Goal: Transaction & Acquisition: Register for event/course

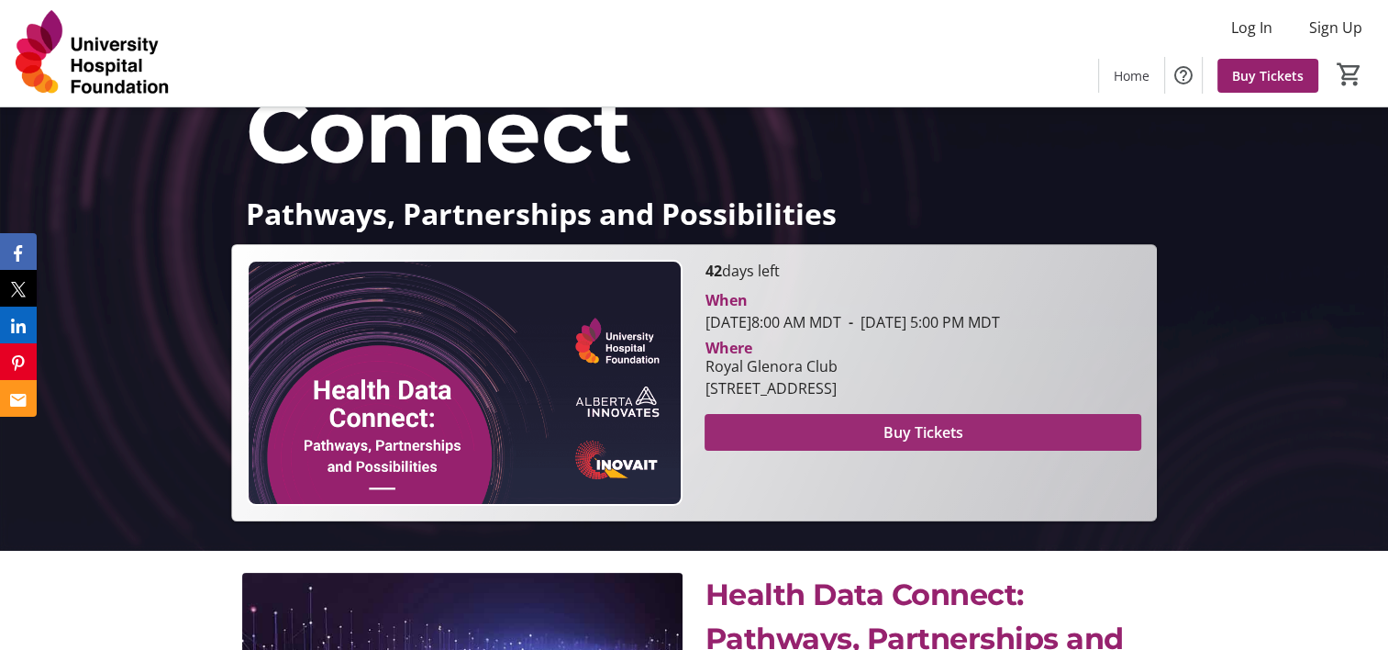
scroll to position [184, 0]
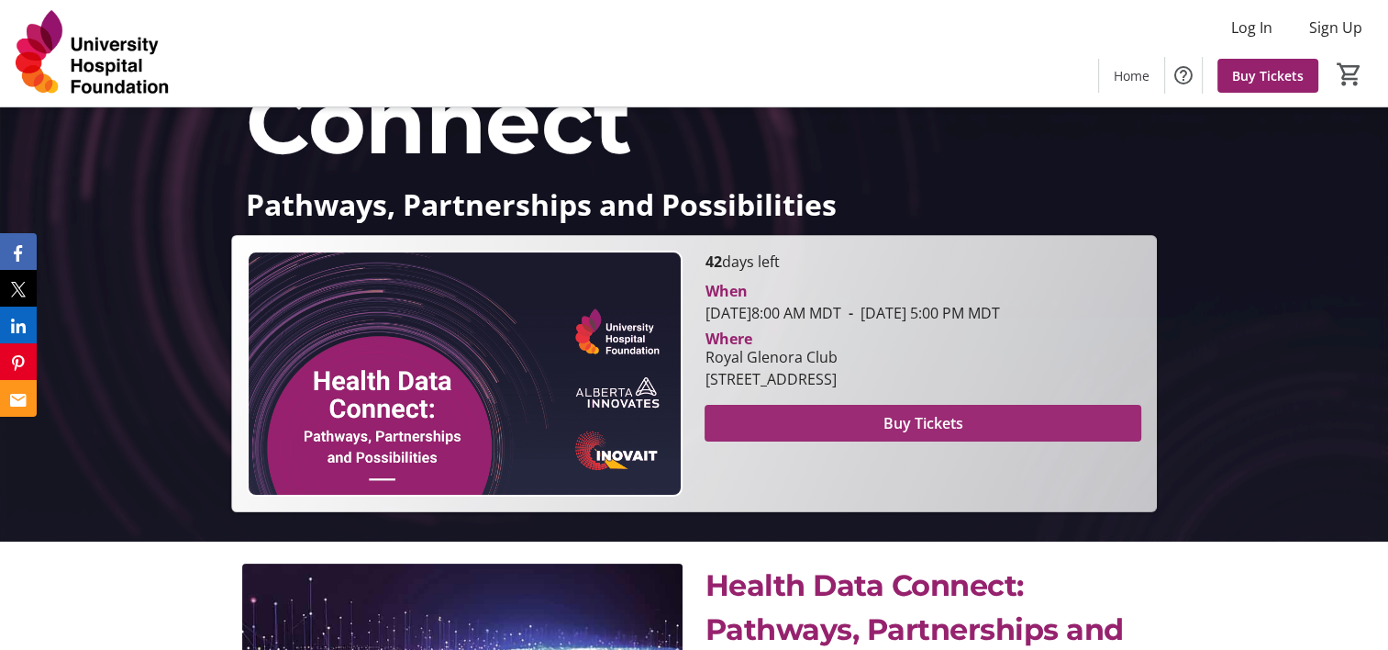
click at [945, 434] on span "Buy Tickets" at bounding box center [924, 423] width 80 height 22
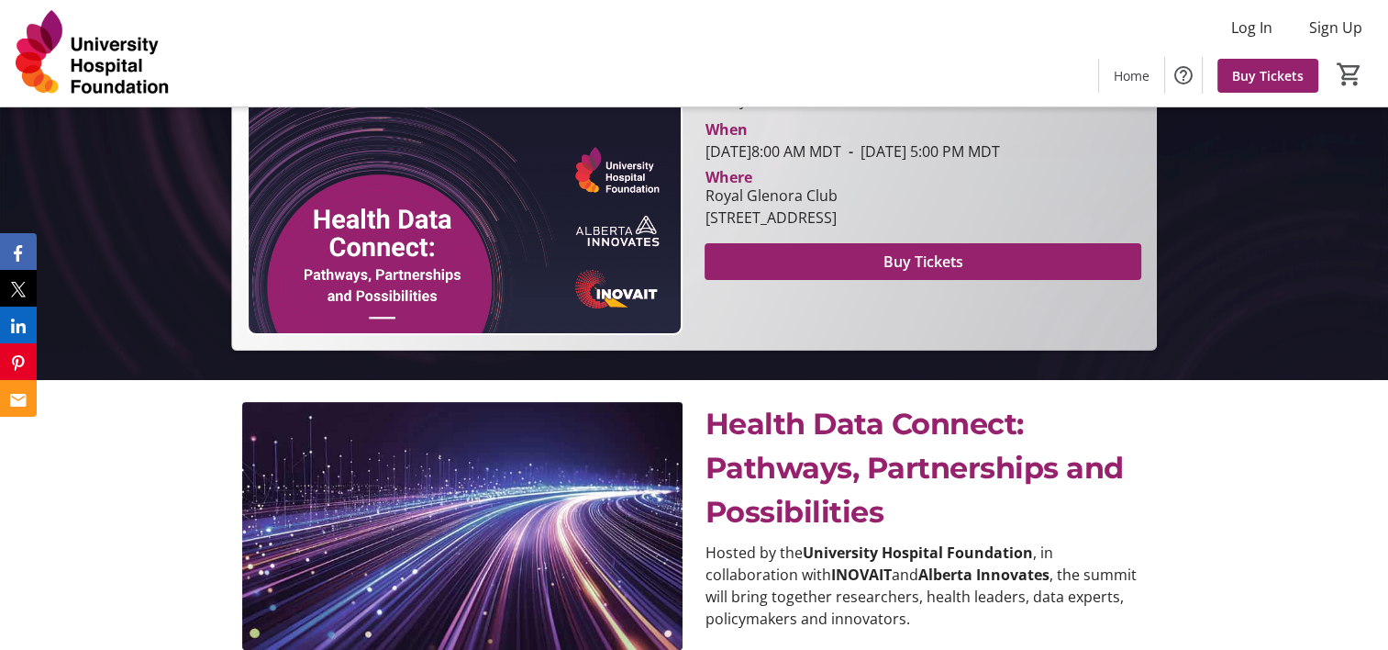
scroll to position [367, 0]
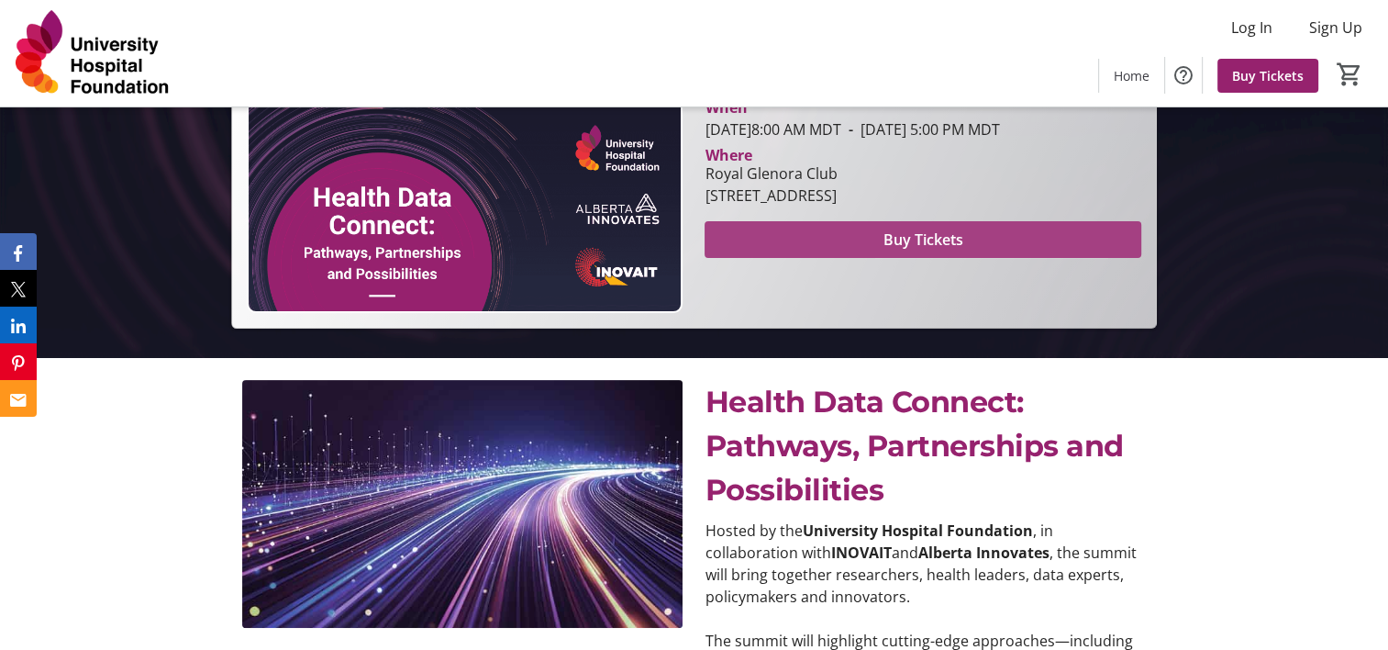
click at [892, 250] on span "Buy Tickets" at bounding box center [924, 239] width 80 height 22
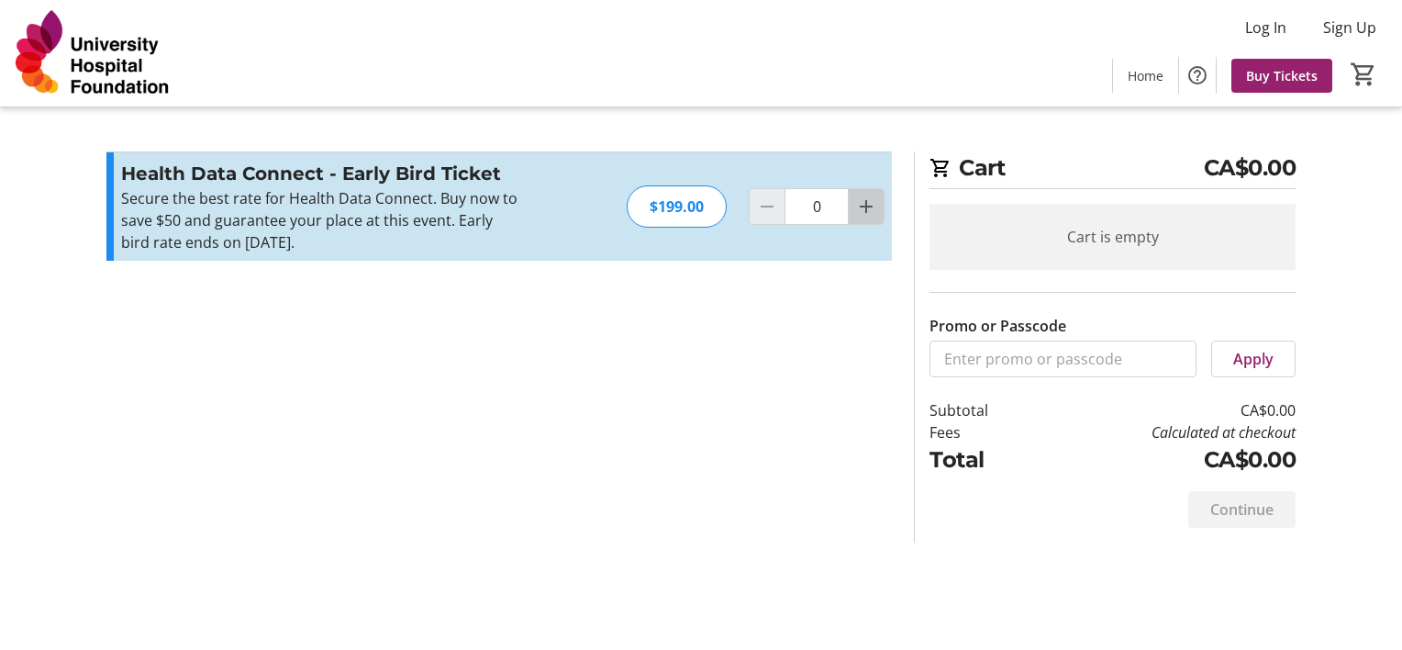
click at [875, 206] on mat-icon "Increment by one" at bounding box center [866, 206] width 22 height 22
type input "1"
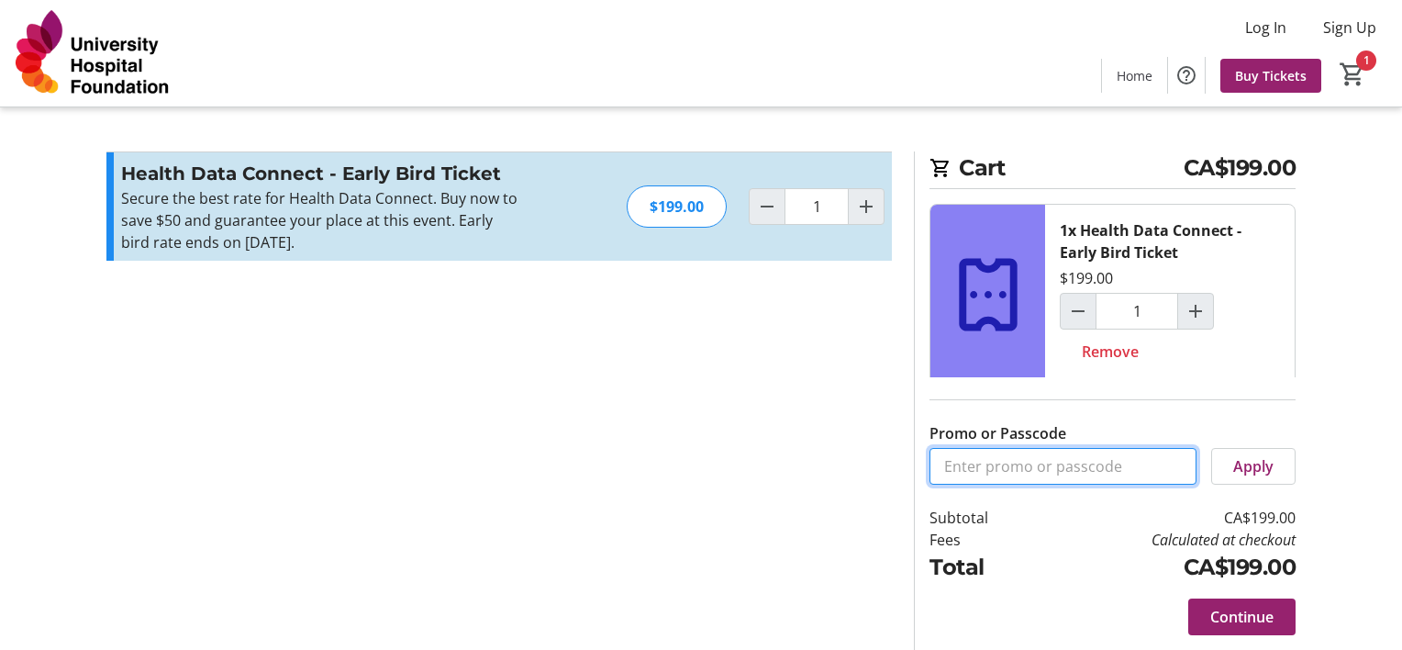
click at [968, 459] on input "Promo or Passcode" at bounding box center [1062, 466] width 267 height 37
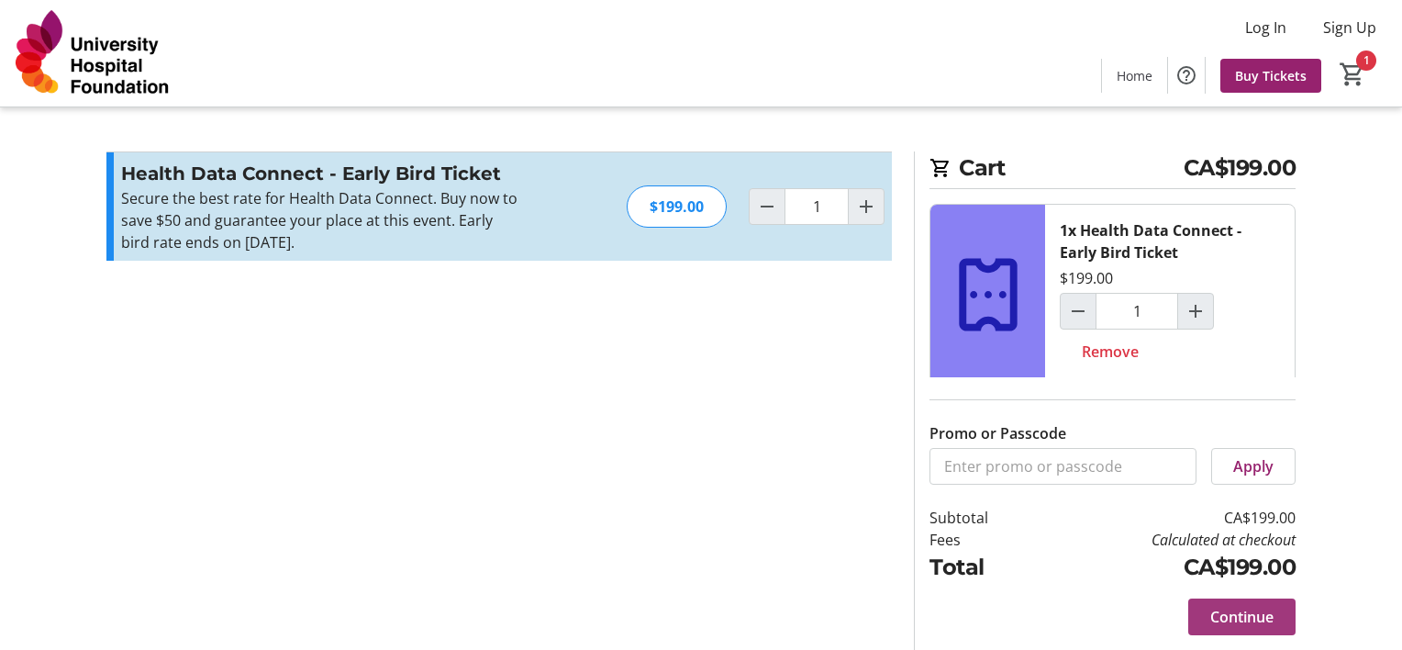
drag, startPoint x: 1244, startPoint y: 613, endPoint x: 1245, endPoint y: 604, distance: 9.2
click at [1243, 613] on span "Continue" at bounding box center [1241, 617] width 63 height 22
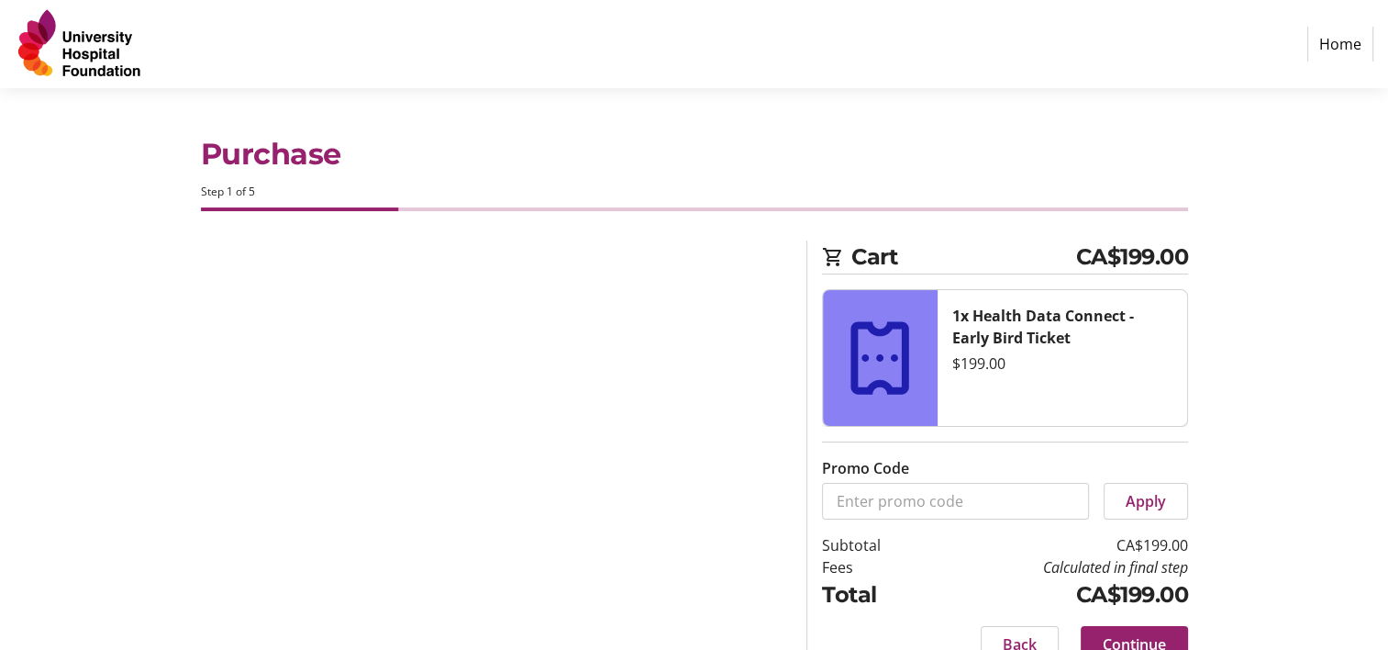
select select "CA"
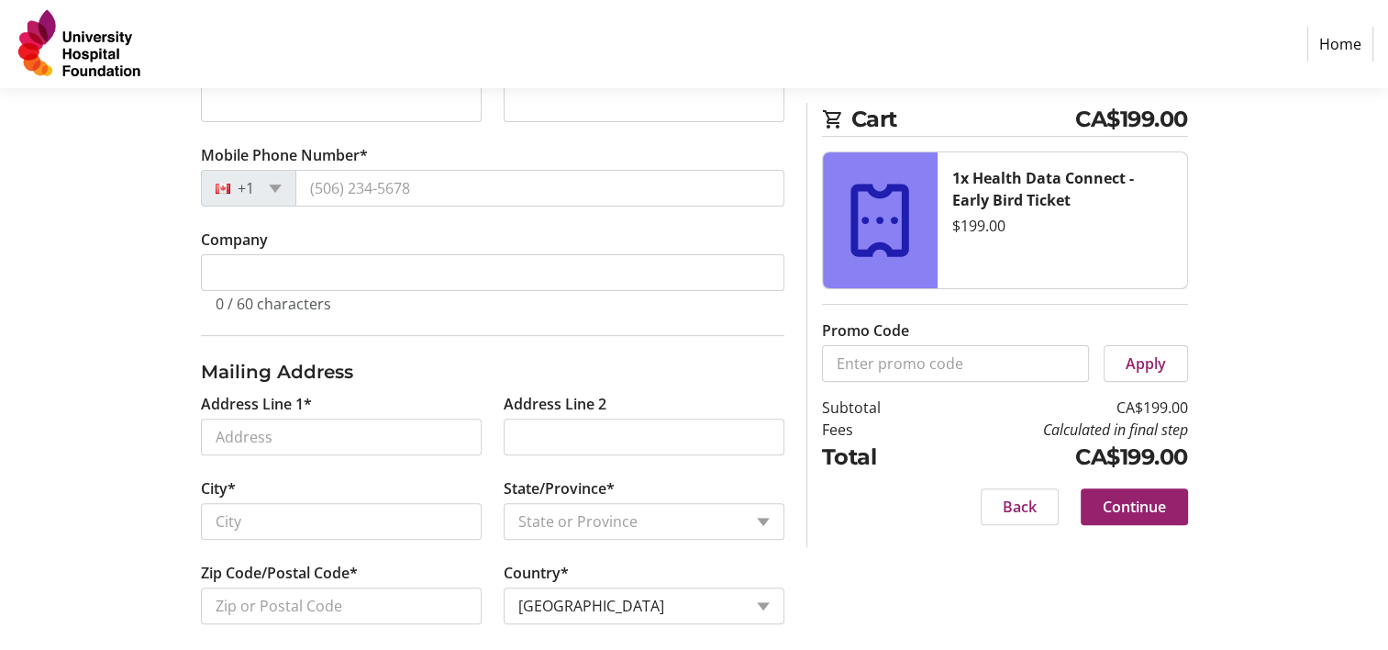
scroll to position [502, 0]
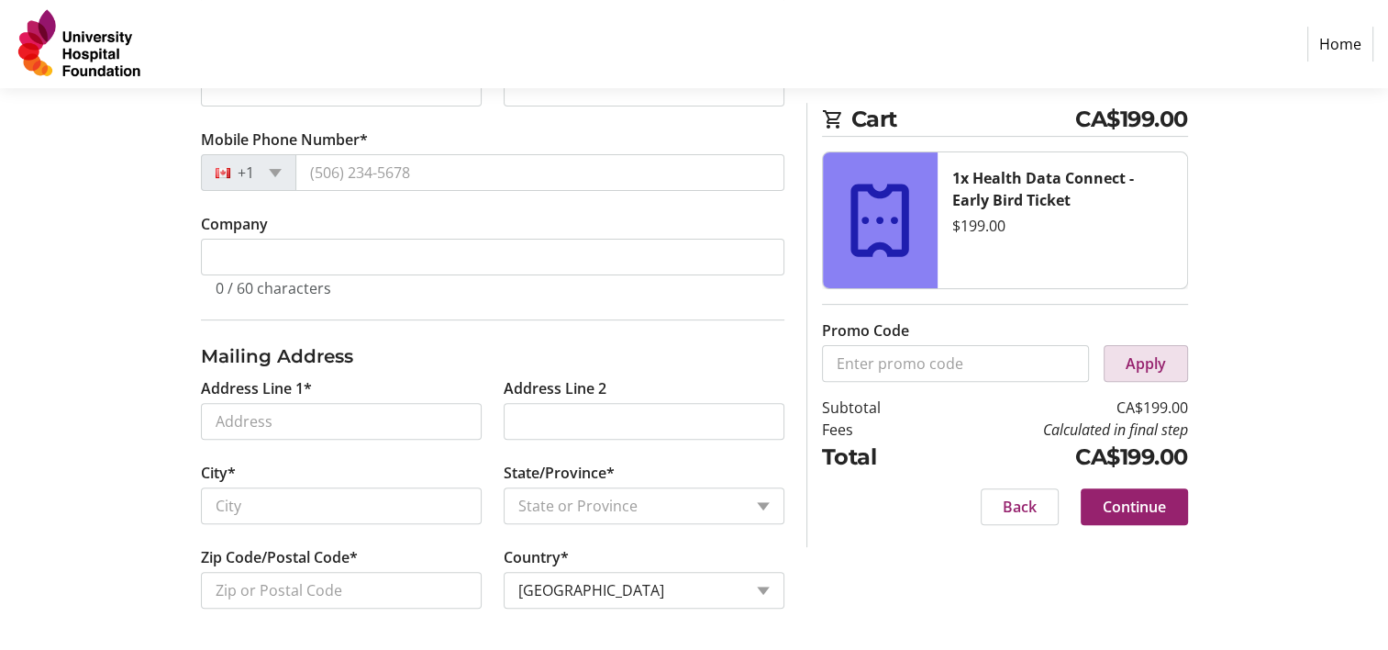
click at [1143, 374] on span at bounding box center [1146, 363] width 83 height 44
click at [1121, 118] on span "CA$199.00" at bounding box center [1131, 119] width 113 height 33
